Goal: Check status: Check status

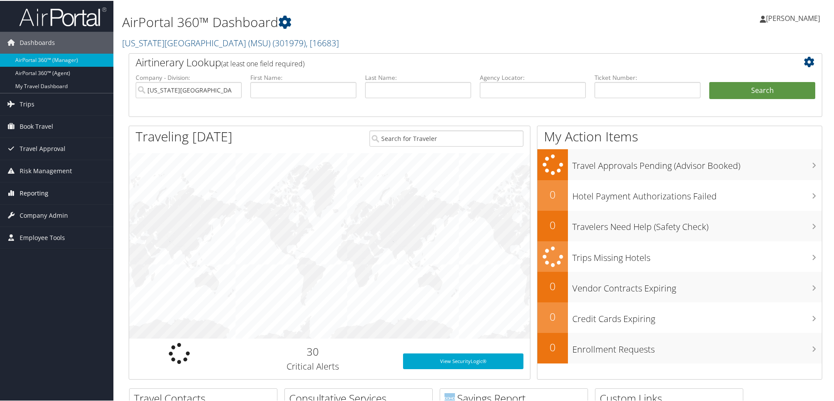
click at [37, 188] on span "Reporting" at bounding box center [34, 192] width 29 height 22
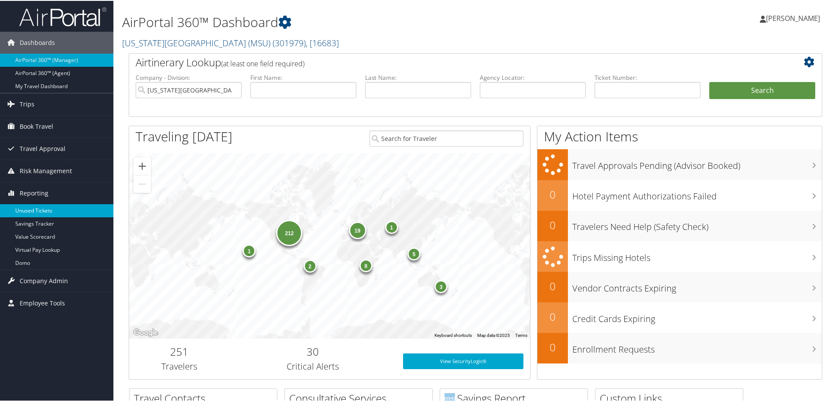
click at [34, 212] on link "Unused Tickets" at bounding box center [56, 209] width 113 height 13
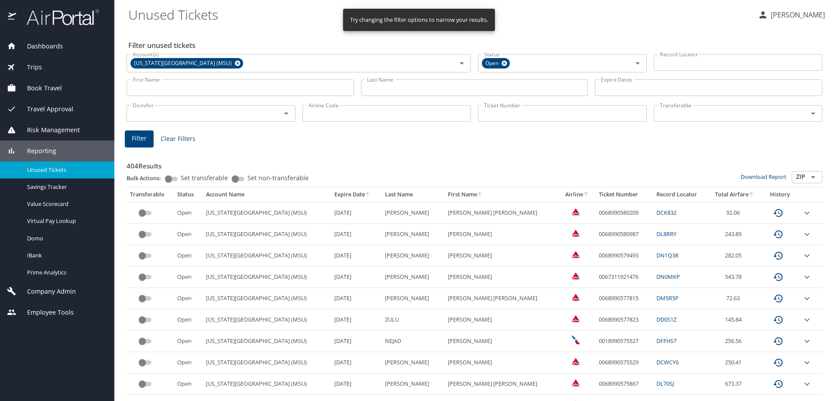
click at [530, 111] on input "Ticket Number" at bounding box center [562, 113] width 169 height 17
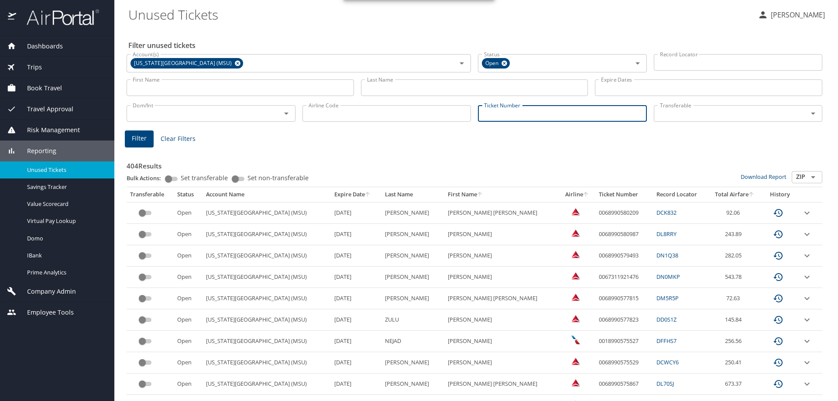
paste input "0068999956304"
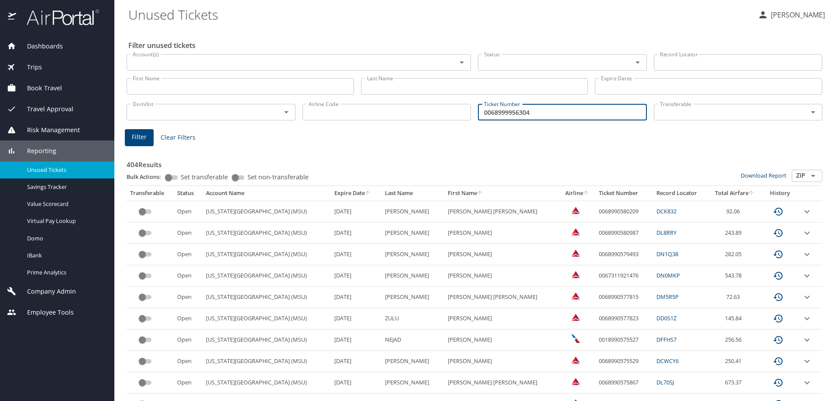
type input "0068999956304"
click at [140, 140] on span "Filter" at bounding box center [139, 137] width 15 height 11
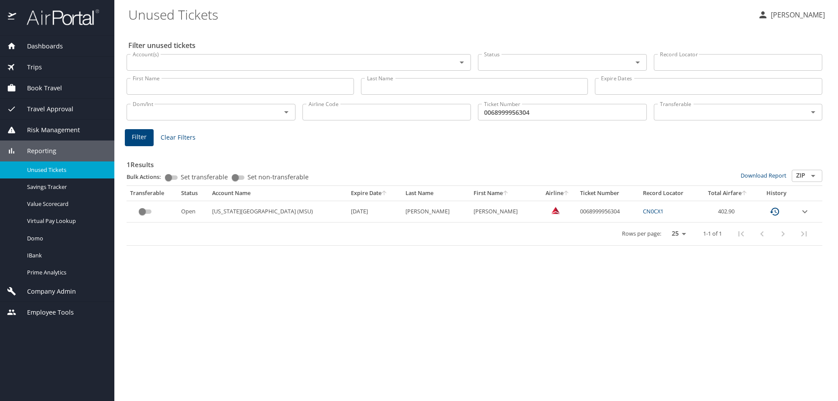
click at [654, 207] on link "CN0CX1" at bounding box center [653, 211] width 21 height 8
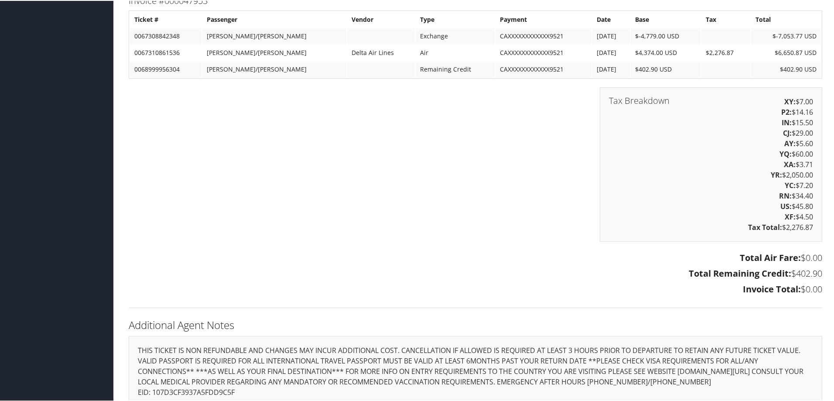
scroll to position [1352, 0]
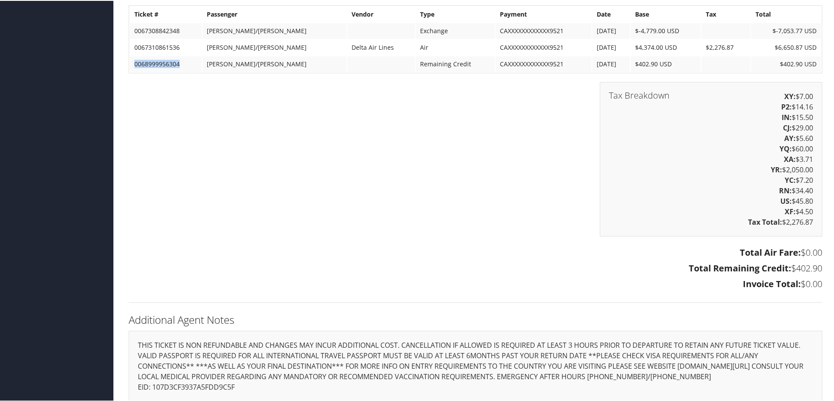
drag, startPoint x: 180, startPoint y: 62, endPoint x: 135, endPoint y: 65, distance: 45.1
click at [135, 65] on td "0068999956304" at bounding box center [166, 63] width 72 height 16
click at [138, 99] on div "Tax Breakdown XY: $7.00 P2: $14.16 IN: $15.50 CJ: $29.00 AY: $5.60 YQ: $60.00 X…" at bounding box center [475, 162] width 707 height 163
